Goal: Transaction & Acquisition: Purchase product/service

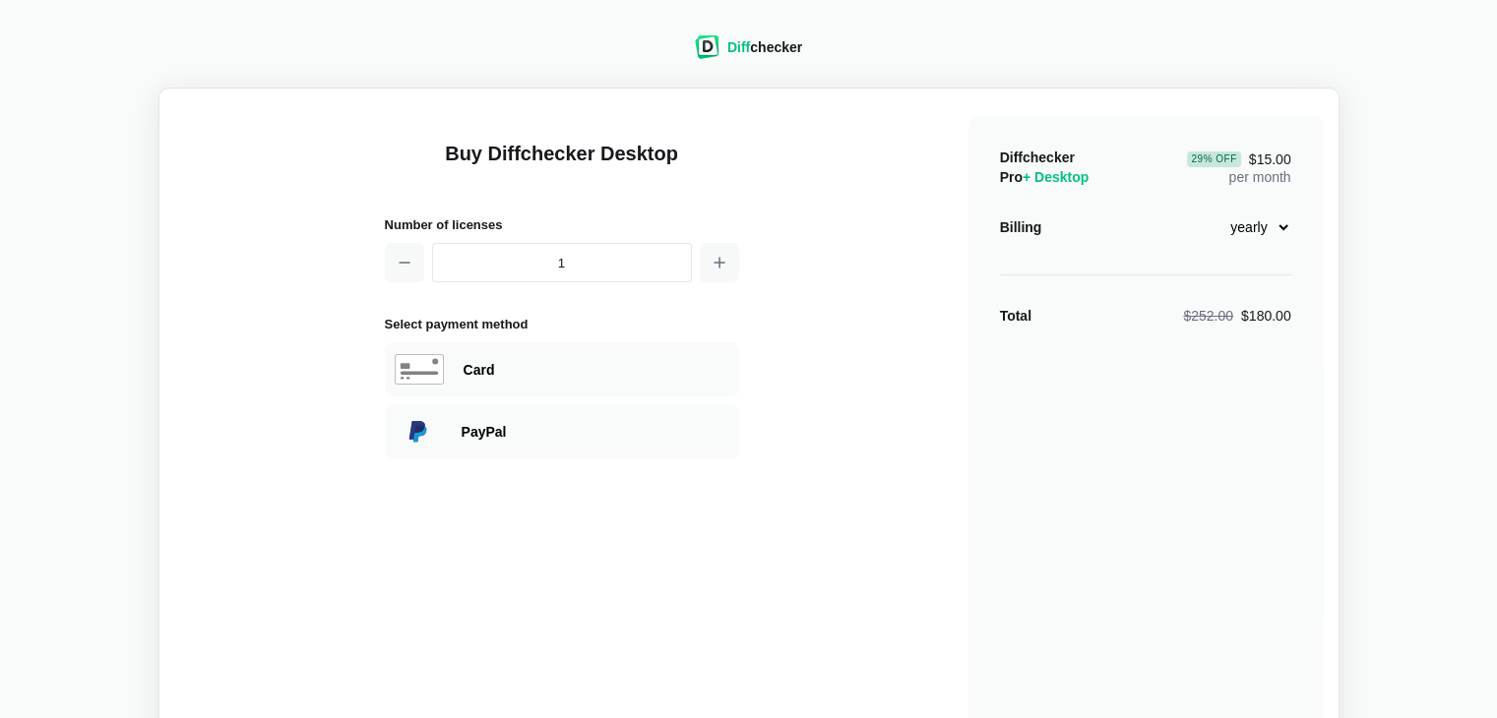
click at [1267, 236] on select "monthly yearly" at bounding box center [1249, 227] width 85 height 33
click at [1270, 229] on select "monthly yearly" at bounding box center [1249, 227] width 85 height 33
select select "desktop-monthly-21"
click at [1207, 211] on select "monthly yearly" at bounding box center [1249, 227] width 85 height 33
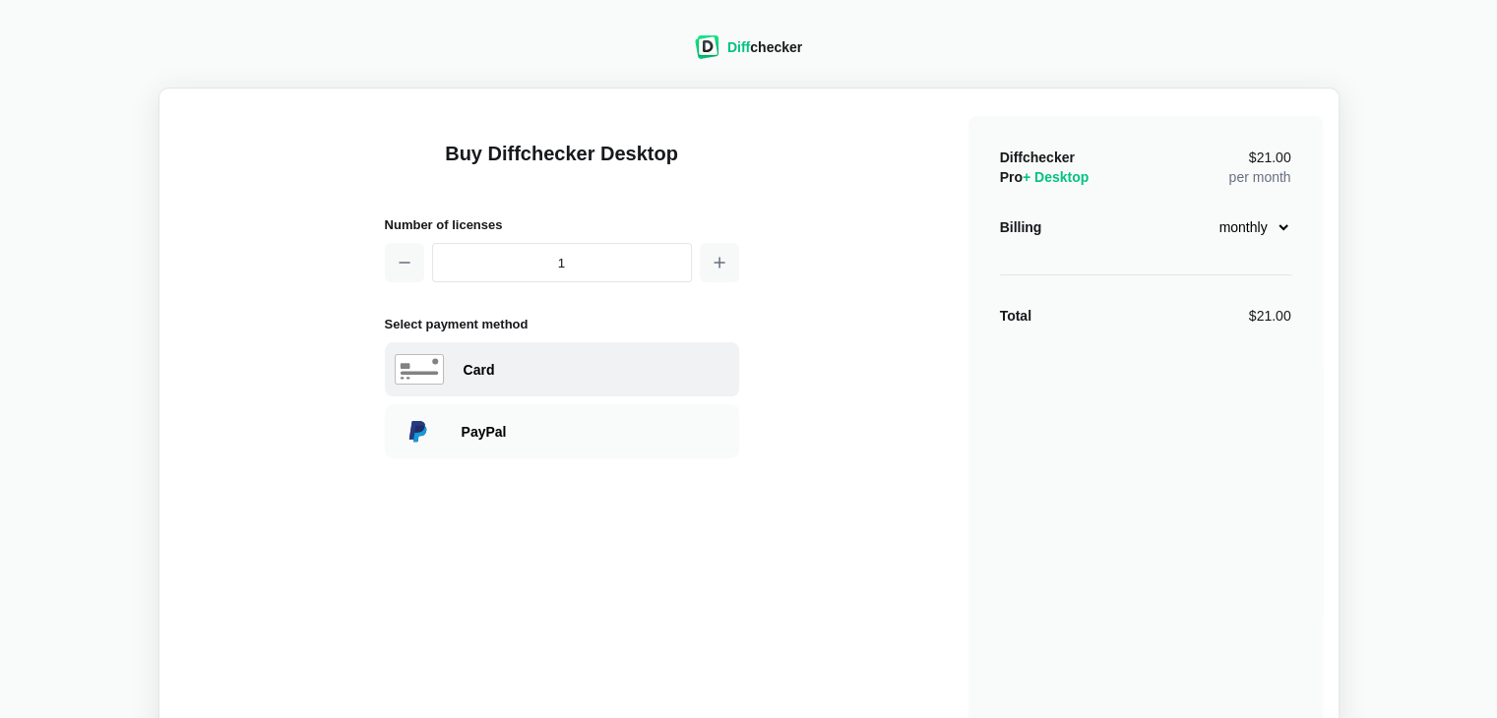
click at [492, 351] on div "Card" at bounding box center [562, 370] width 354 height 54
select select "[GEOGRAPHIC_DATA]"
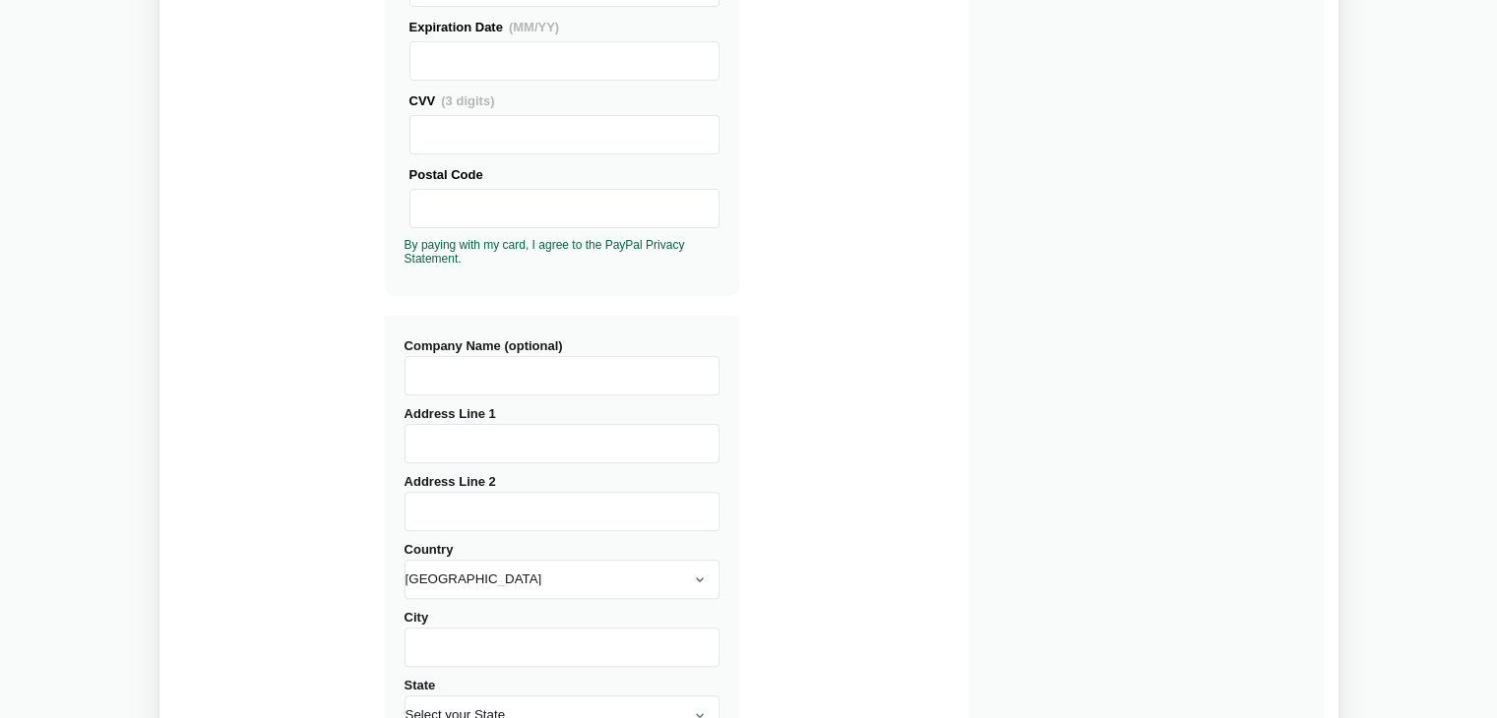
scroll to position [468, 0]
click at [492, 442] on input "Address Line 1" at bounding box center [562, 440] width 315 height 39
type input "[STREET_ADDRESS]"
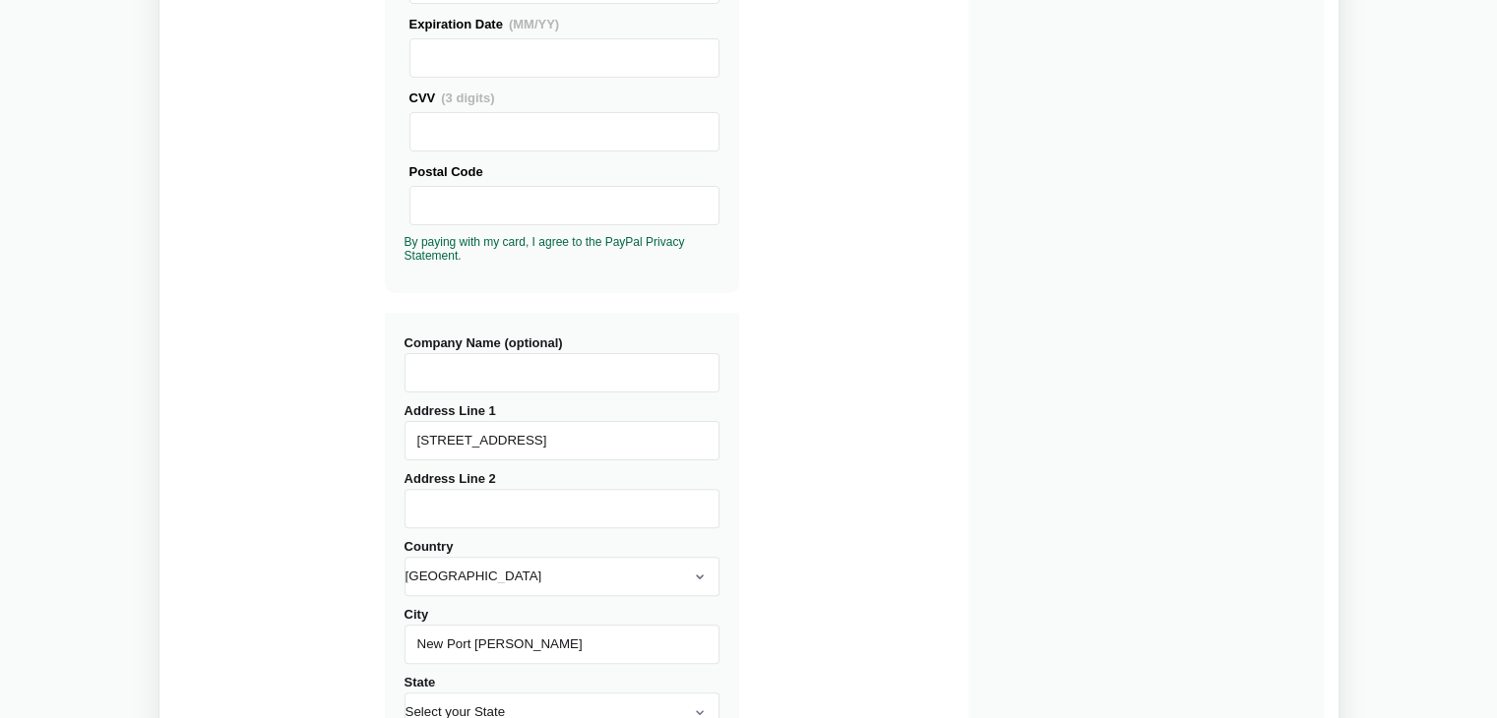
type input "New Port [PERSON_NAME]"
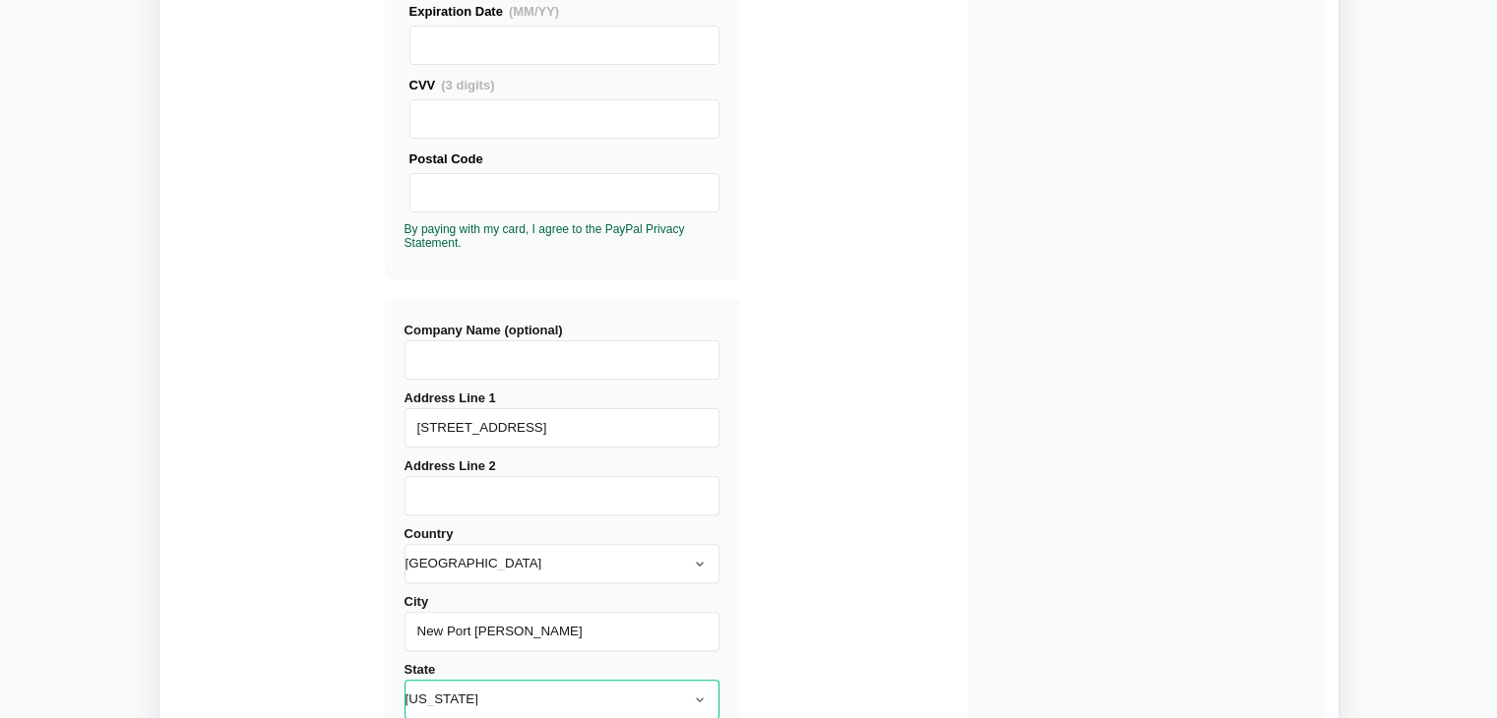
select select "FL"
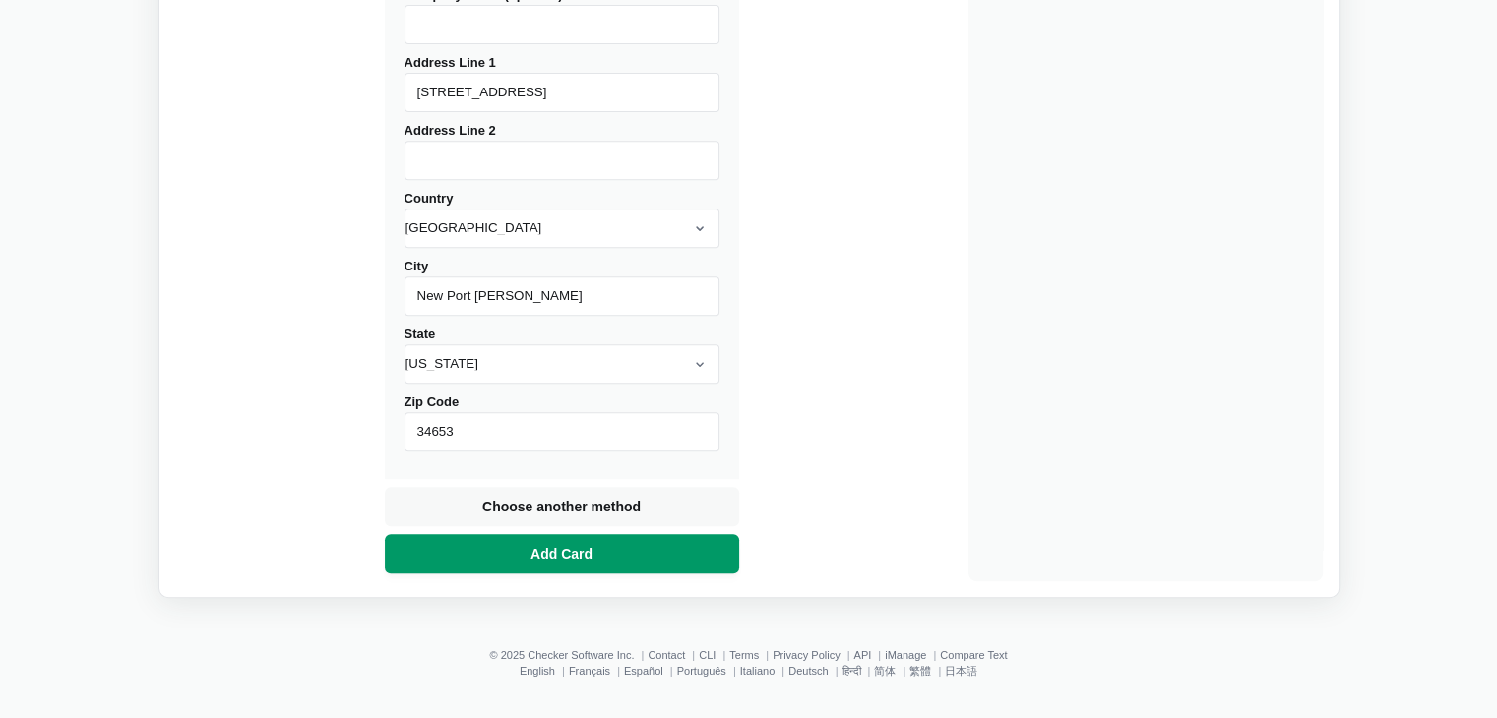
type input "34653"
click at [547, 552] on span "Add Card" at bounding box center [562, 554] width 70 height 20
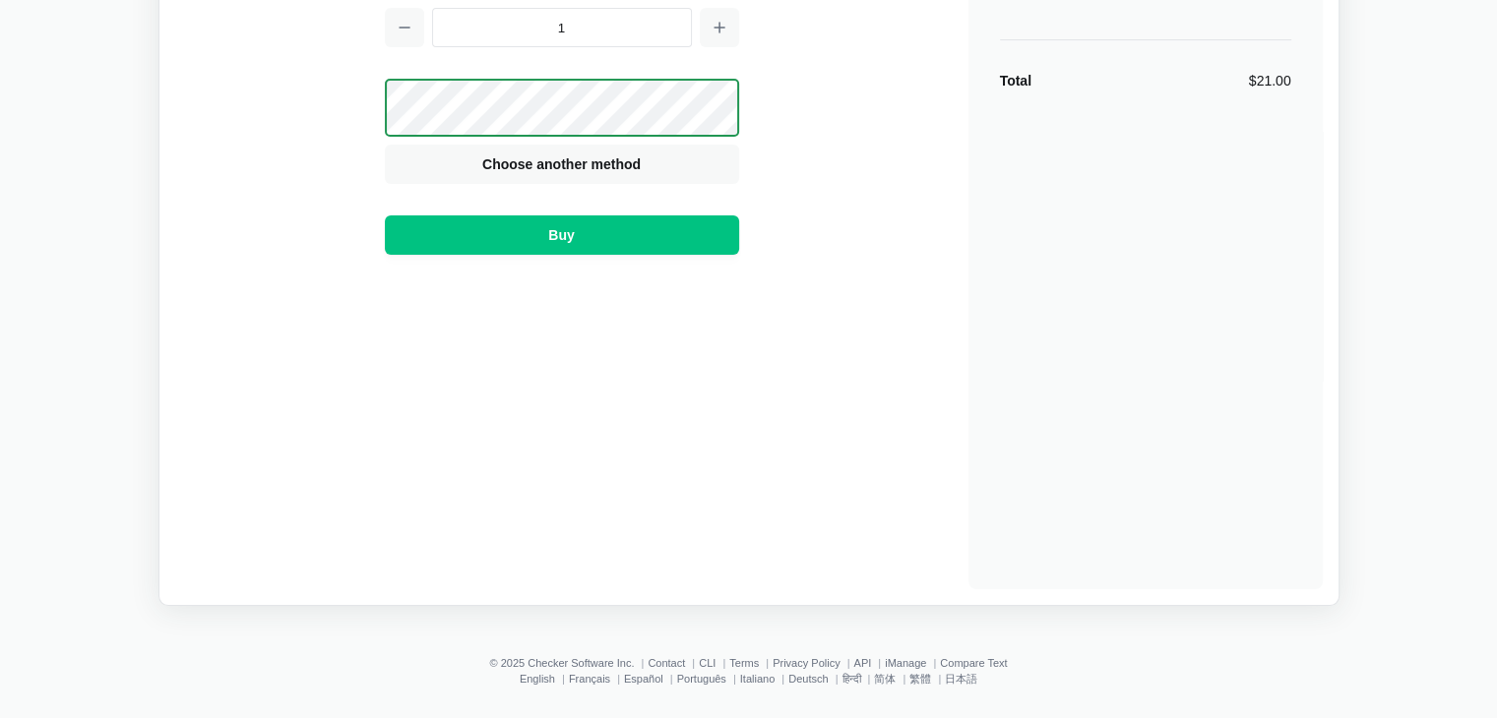
scroll to position [244, 0]
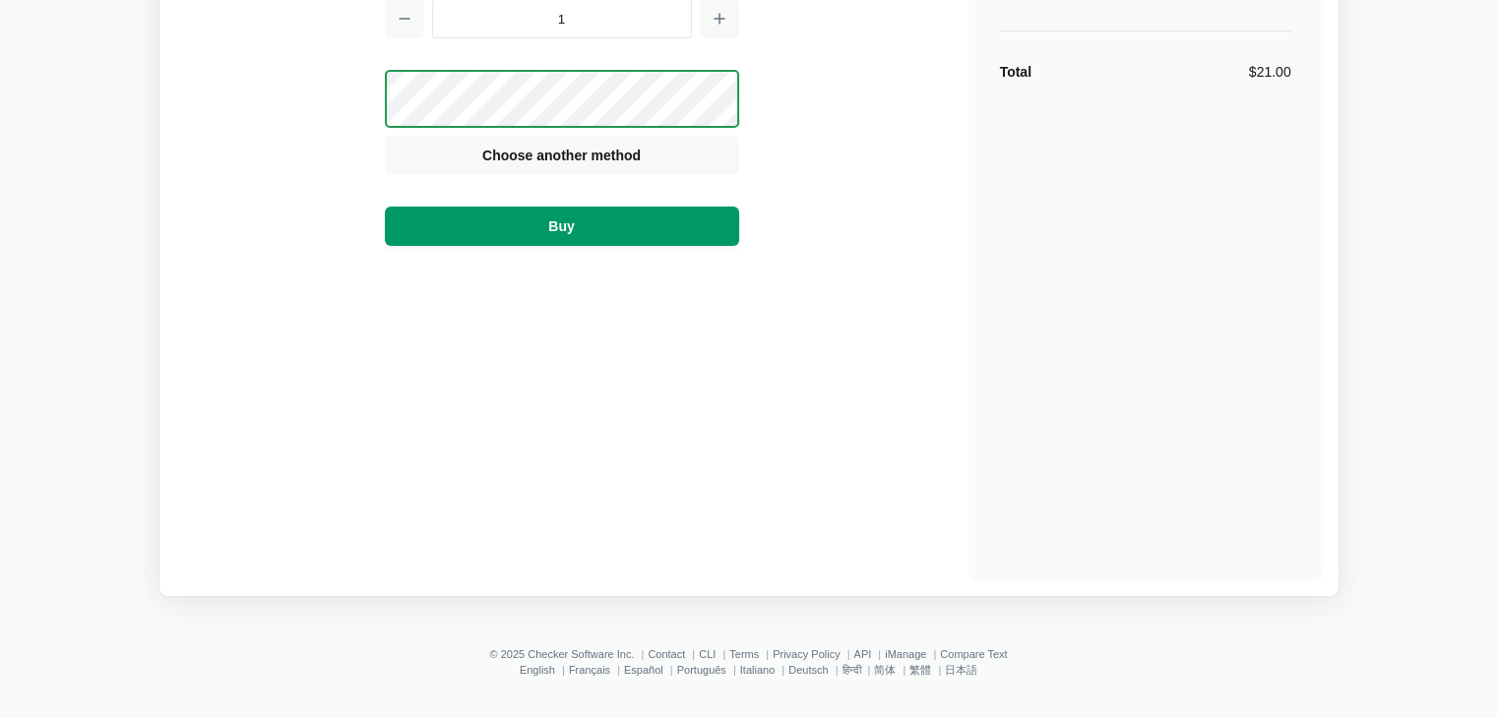
click at [555, 235] on button "Buy" at bounding box center [562, 226] width 354 height 39
